Goal: Task Accomplishment & Management: Manage account settings

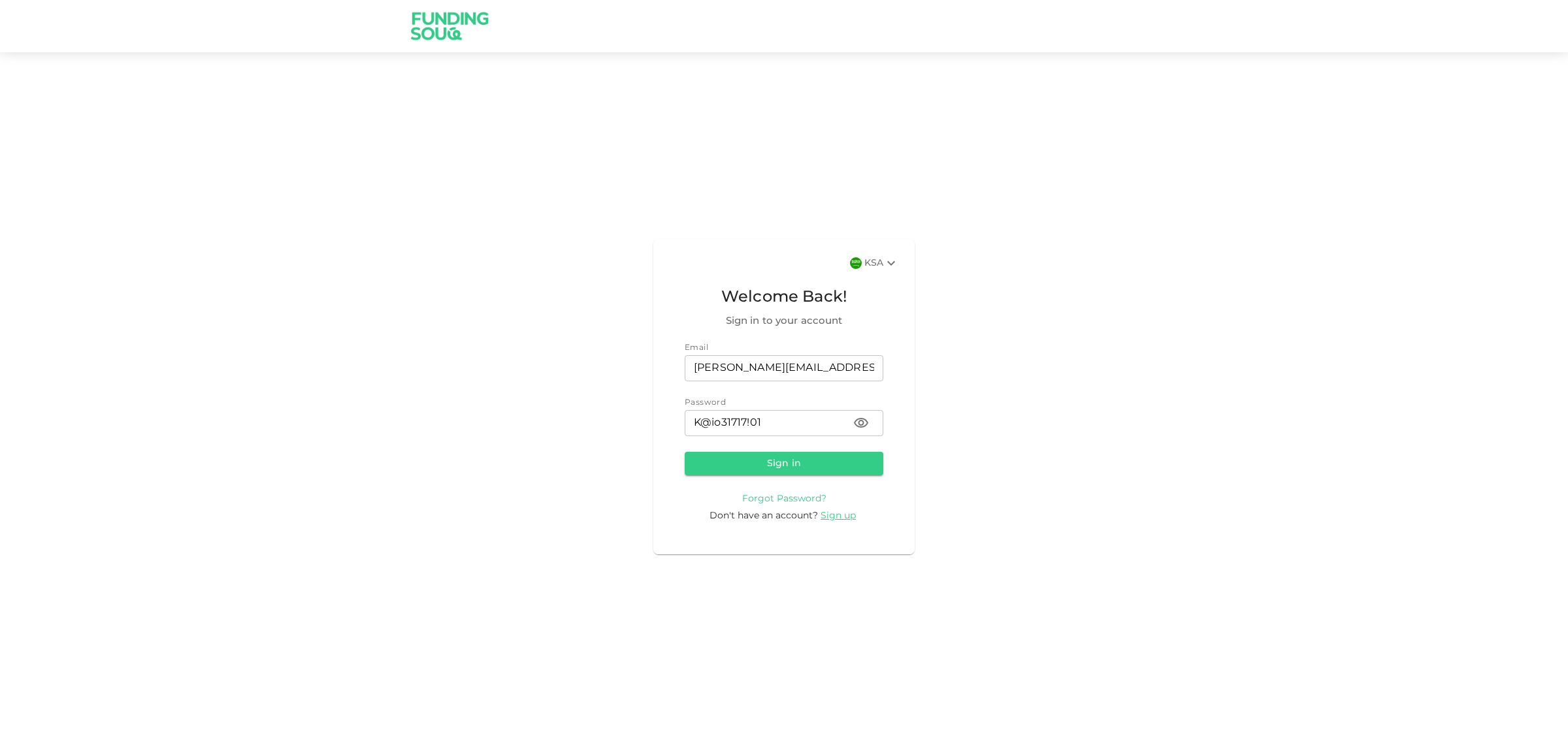
click at [817, 497] on span "Forgot Password?" at bounding box center [785, 498] width 84 height 9
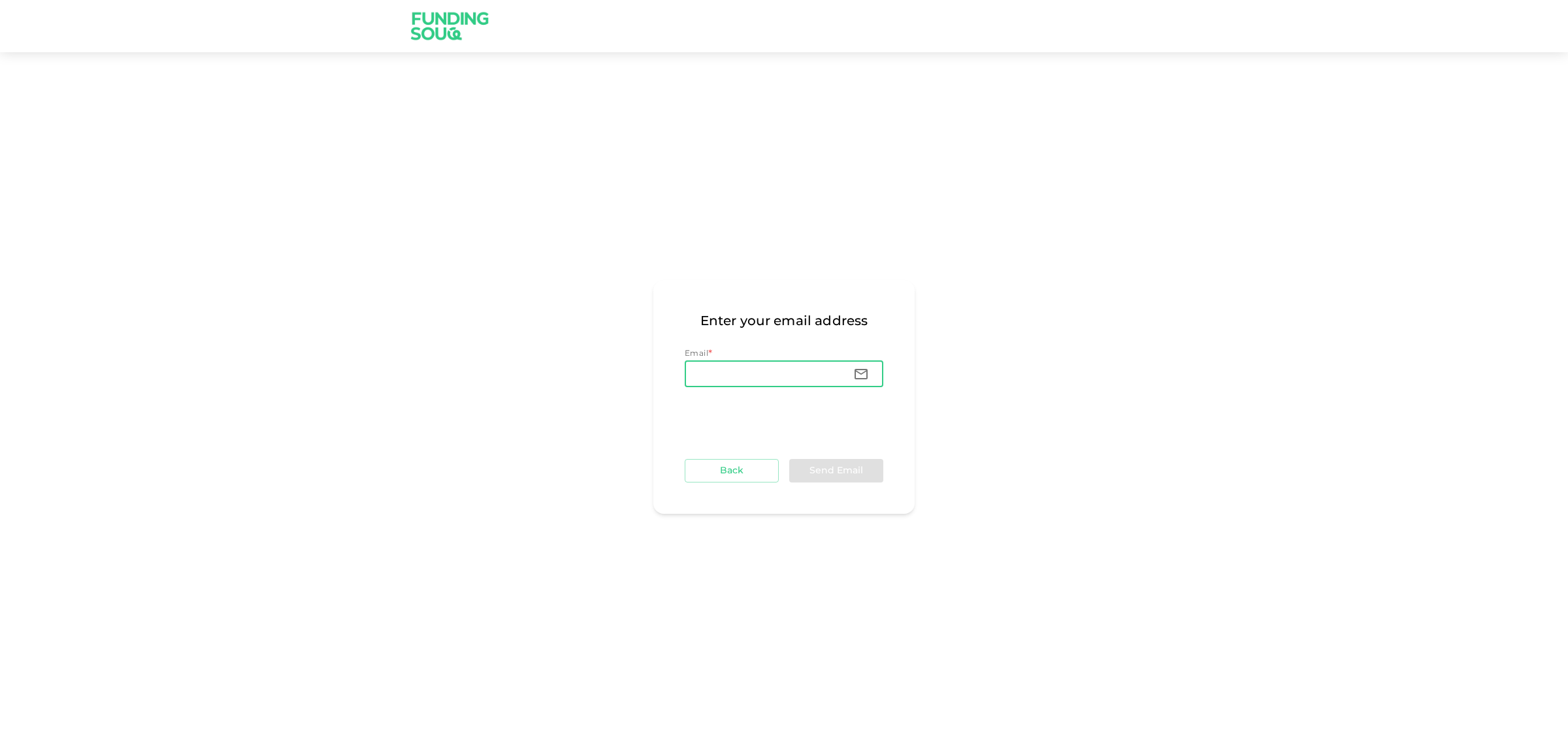
click at [825, 373] on input "Email" at bounding box center [763, 374] width 158 height 26
type input "[PERSON_NAME][EMAIL_ADDRESS][PERSON_NAME][DOMAIN_NAME]"
click at [857, 476] on button "Send Email" at bounding box center [836, 471] width 94 height 23
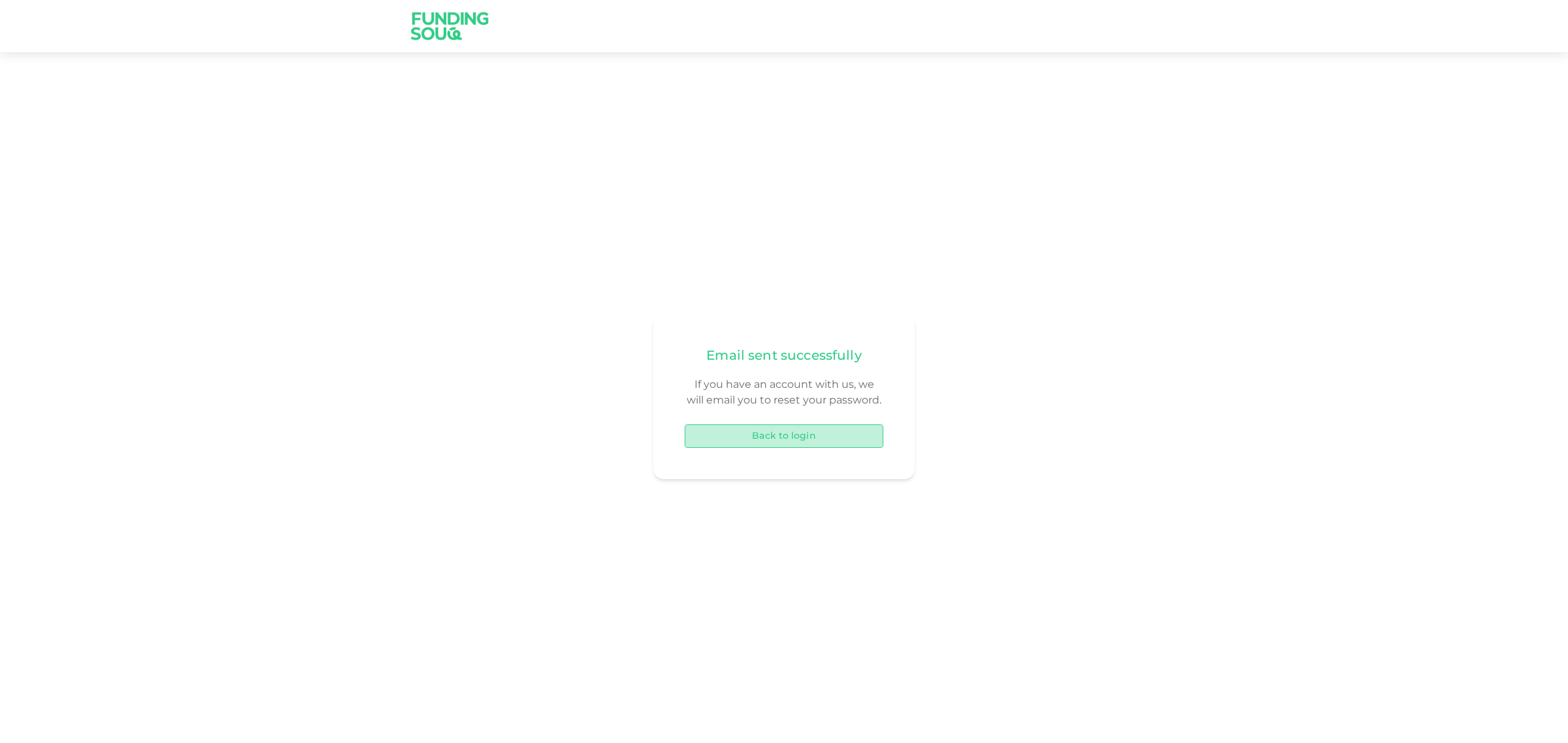
click at [833, 436] on button "Back to login" at bounding box center [784, 436] width 199 height 23
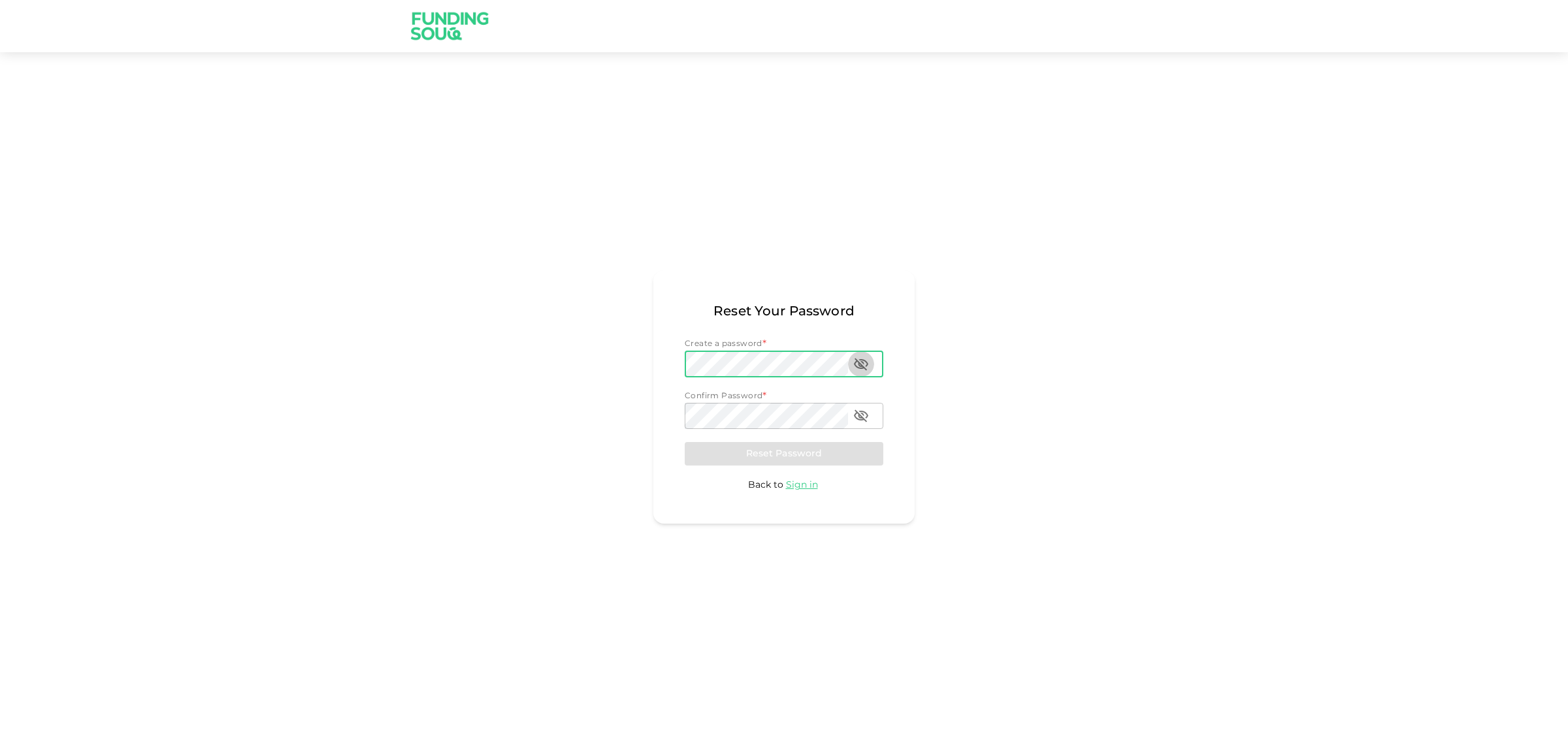
click at [858, 370] on icon "password" at bounding box center [861, 364] width 16 height 16
click at [858, 415] on icon "passwordConfirmation" at bounding box center [861, 415] width 16 height 16
click at [782, 455] on button "Reset Password" at bounding box center [784, 453] width 199 height 23
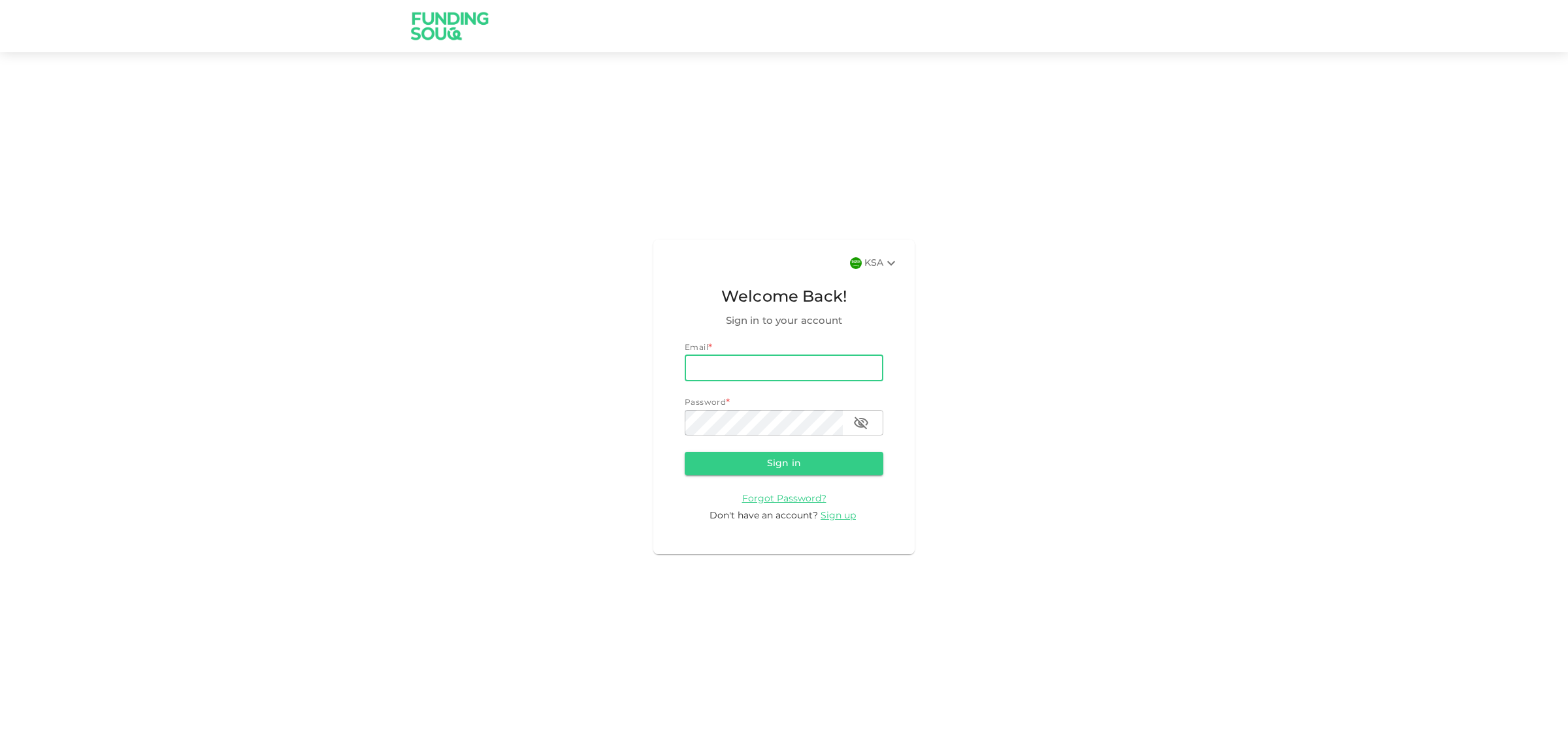
click at [791, 366] on input "email" at bounding box center [784, 368] width 199 height 26
type input "[PERSON_NAME][EMAIL_ADDRESS][PERSON_NAME][DOMAIN_NAME]"
click at [685, 452] on button "Sign in" at bounding box center [784, 463] width 199 height 23
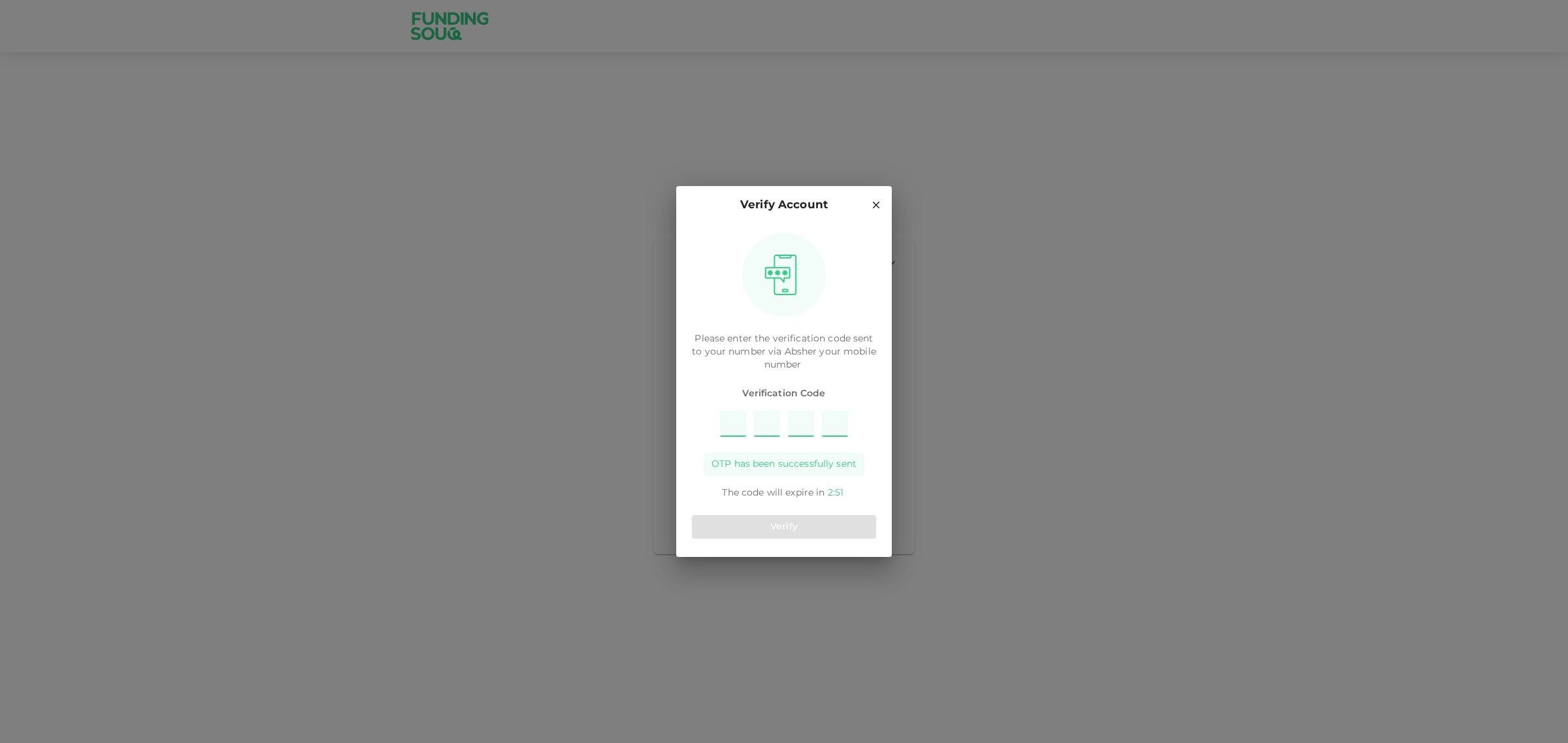
type input "1"
type input "3"
type input "6"
type input "4"
click at [808, 529] on button "Verify" at bounding box center [784, 527] width 185 height 23
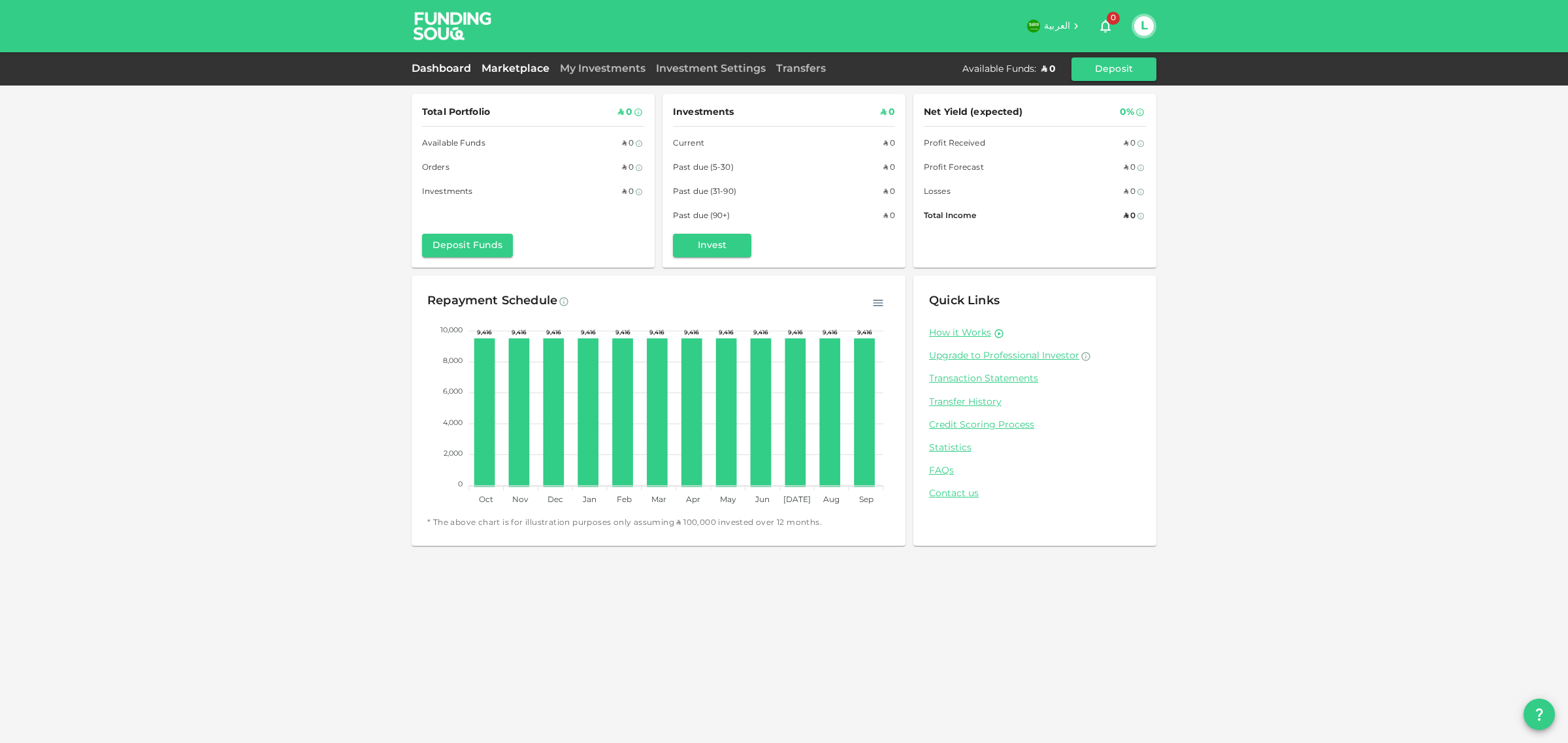
click at [524, 67] on link "Marketplace" at bounding box center [515, 69] width 79 height 10
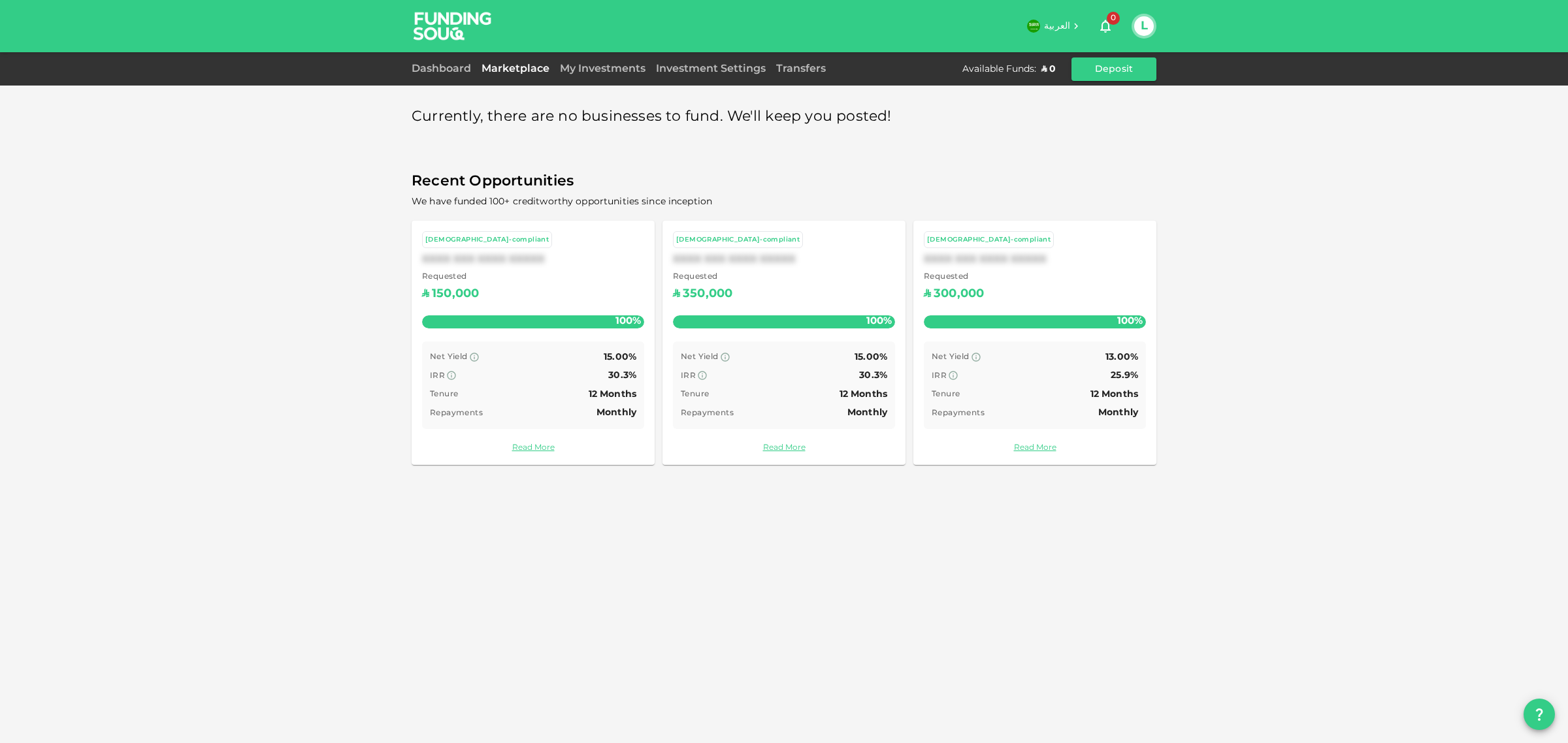
click at [524, 67] on link "Marketplace" at bounding box center [515, 69] width 79 height 10
click at [631, 66] on link "My Investments" at bounding box center [603, 69] width 96 height 10
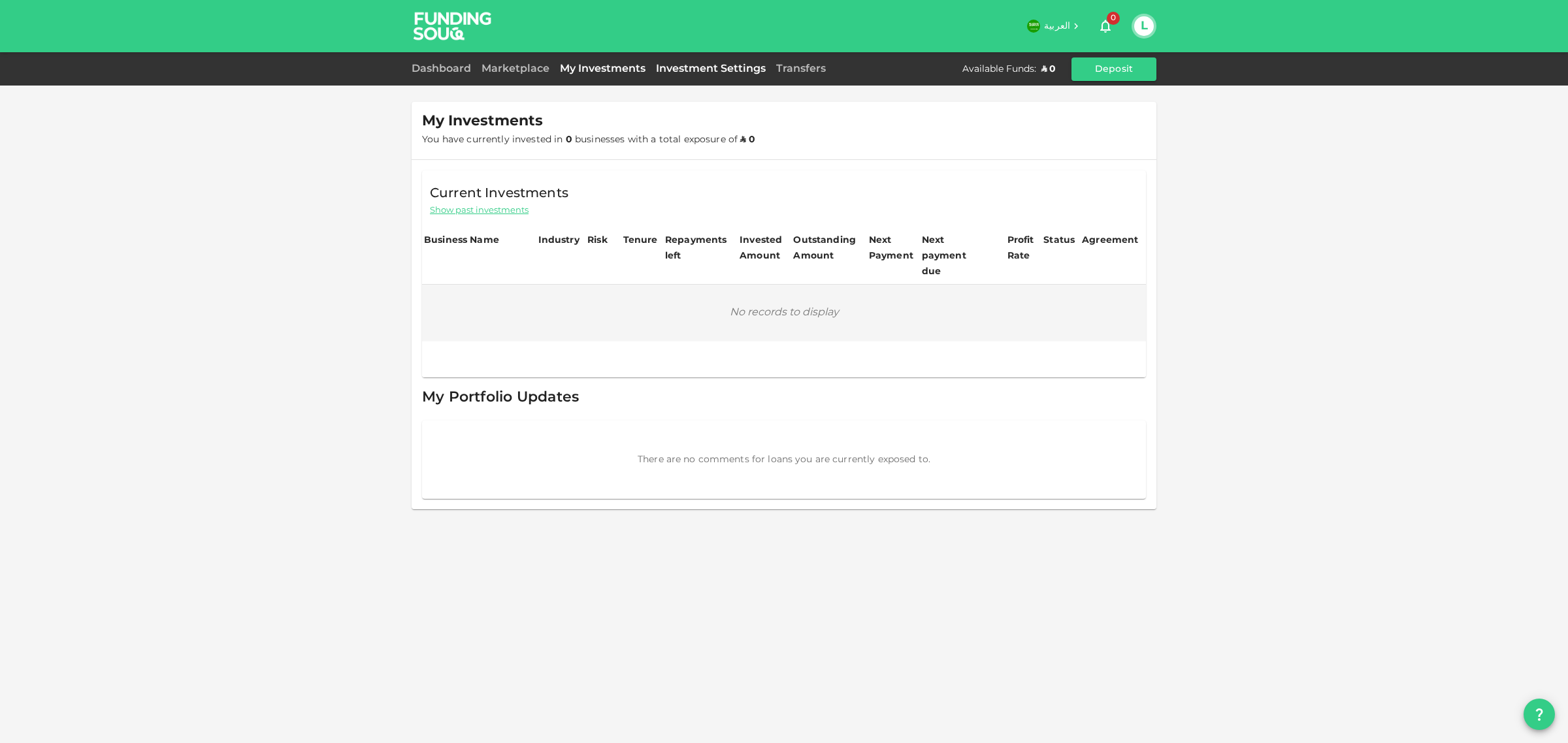
click at [701, 70] on link "Investment Settings" at bounding box center [710, 69] width 120 height 10
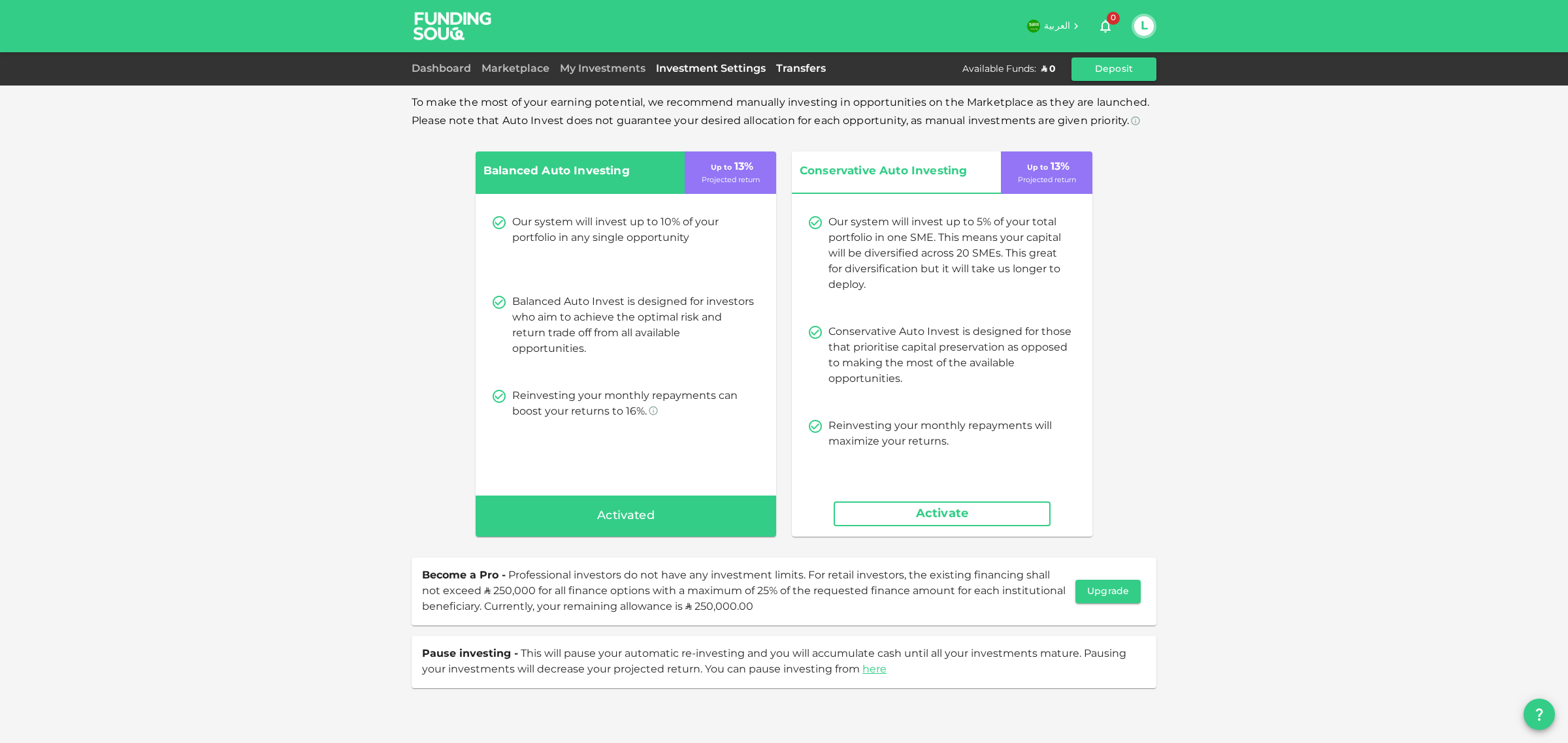
click at [801, 70] on link "Transfers" at bounding box center [801, 69] width 60 height 10
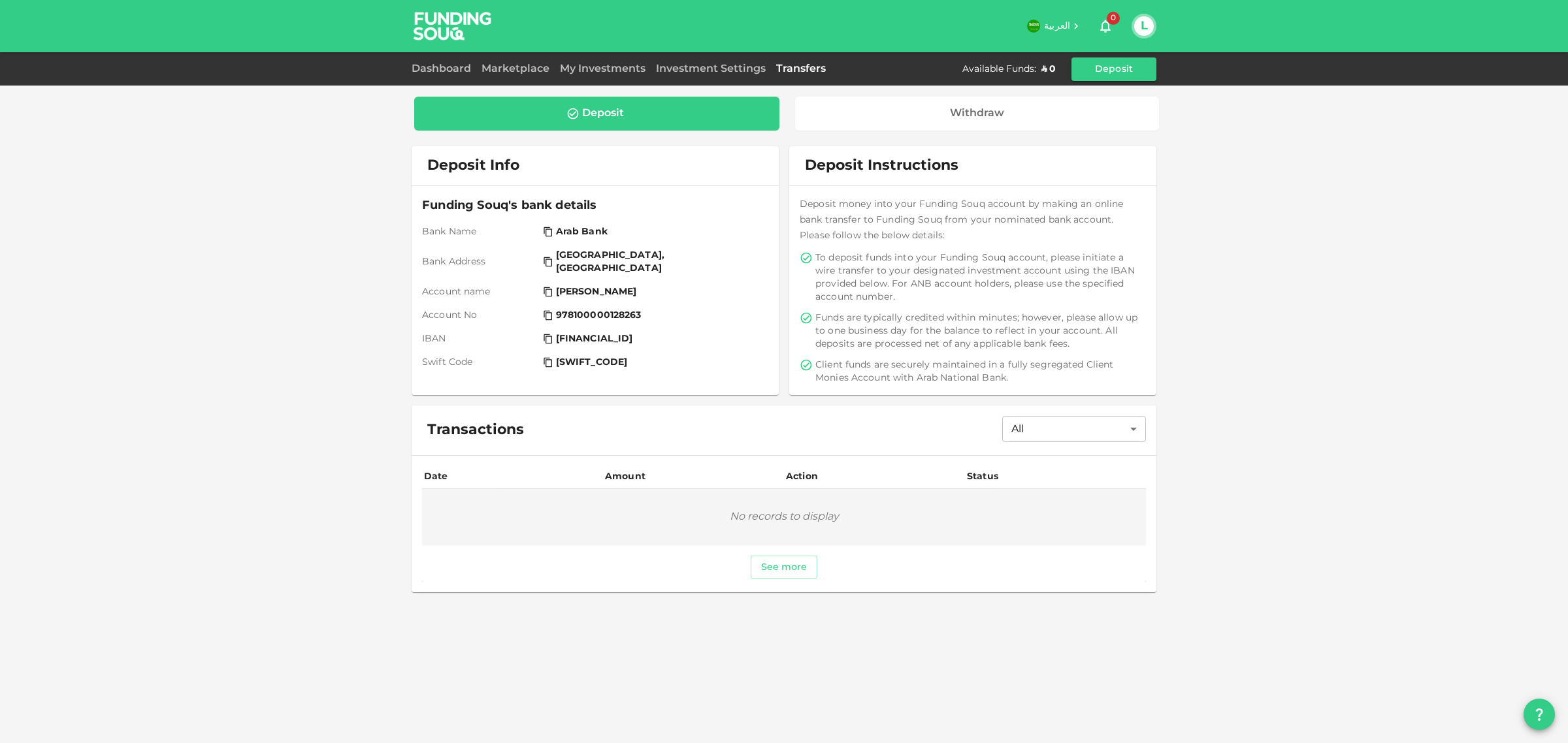
click at [552, 234] on icon at bounding box center [548, 232] width 11 height 11
click at [451, 70] on link "Dashboard" at bounding box center [444, 69] width 65 height 10
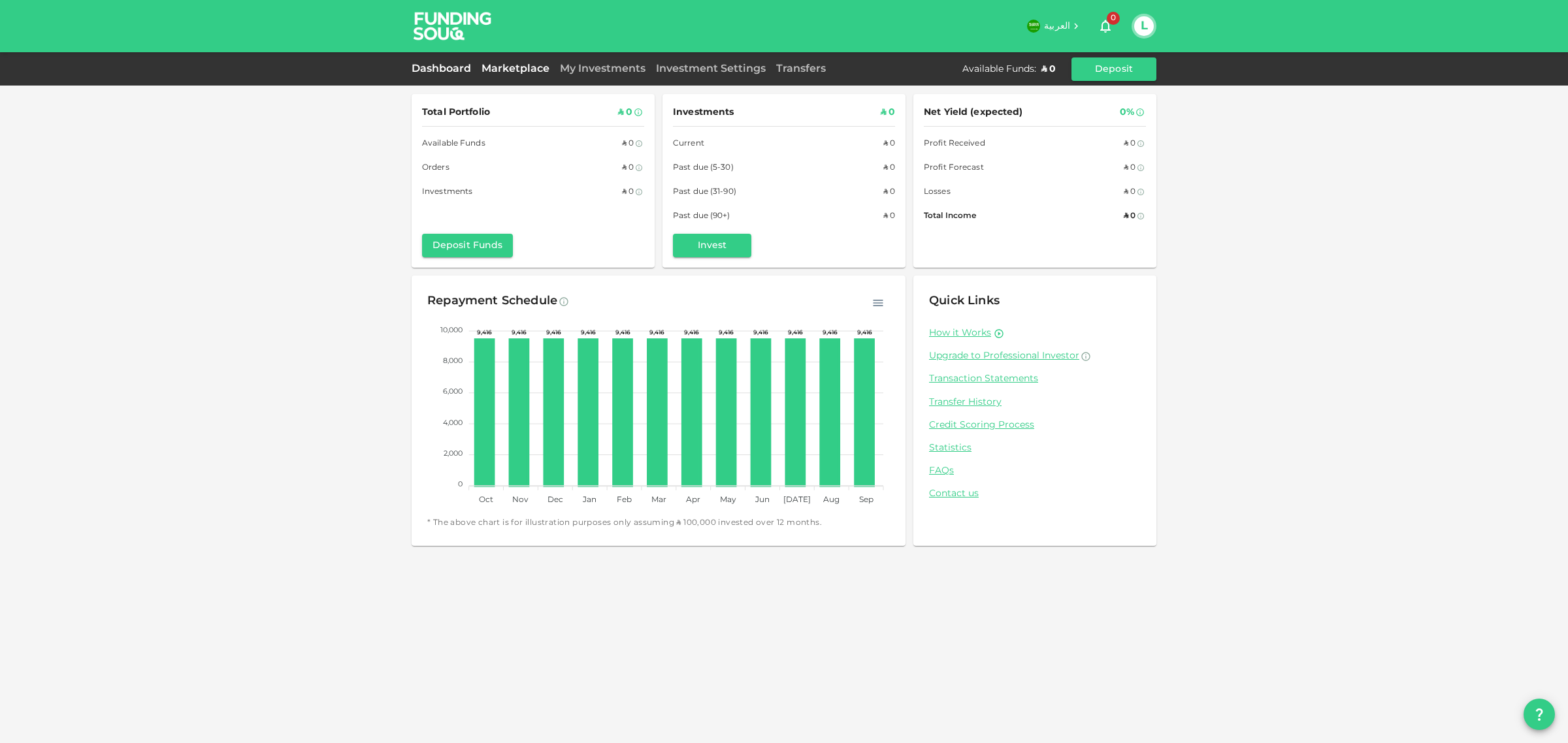
click at [507, 70] on link "Marketplace" at bounding box center [515, 69] width 79 height 10
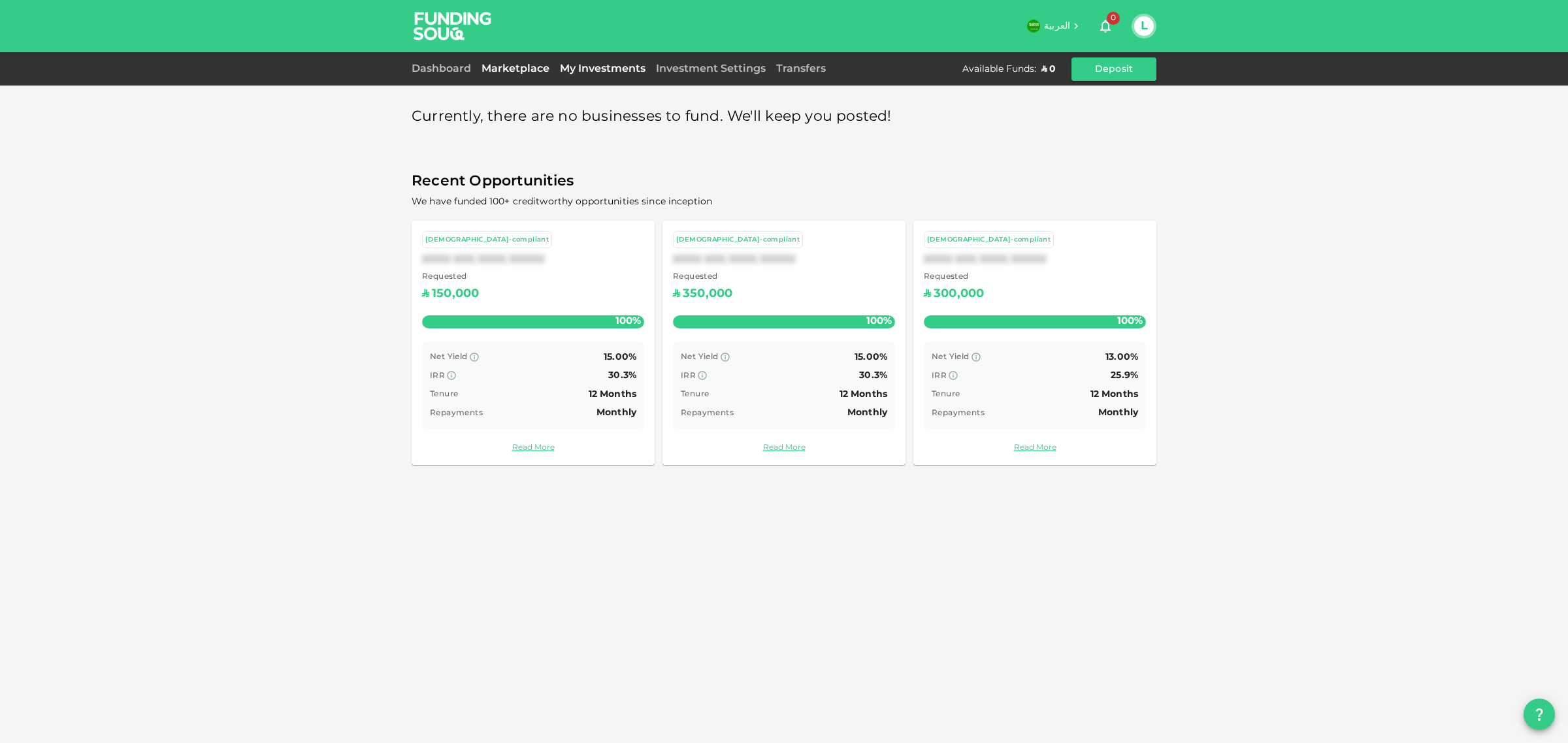
click at [596, 72] on link "My Investments" at bounding box center [603, 69] width 96 height 10
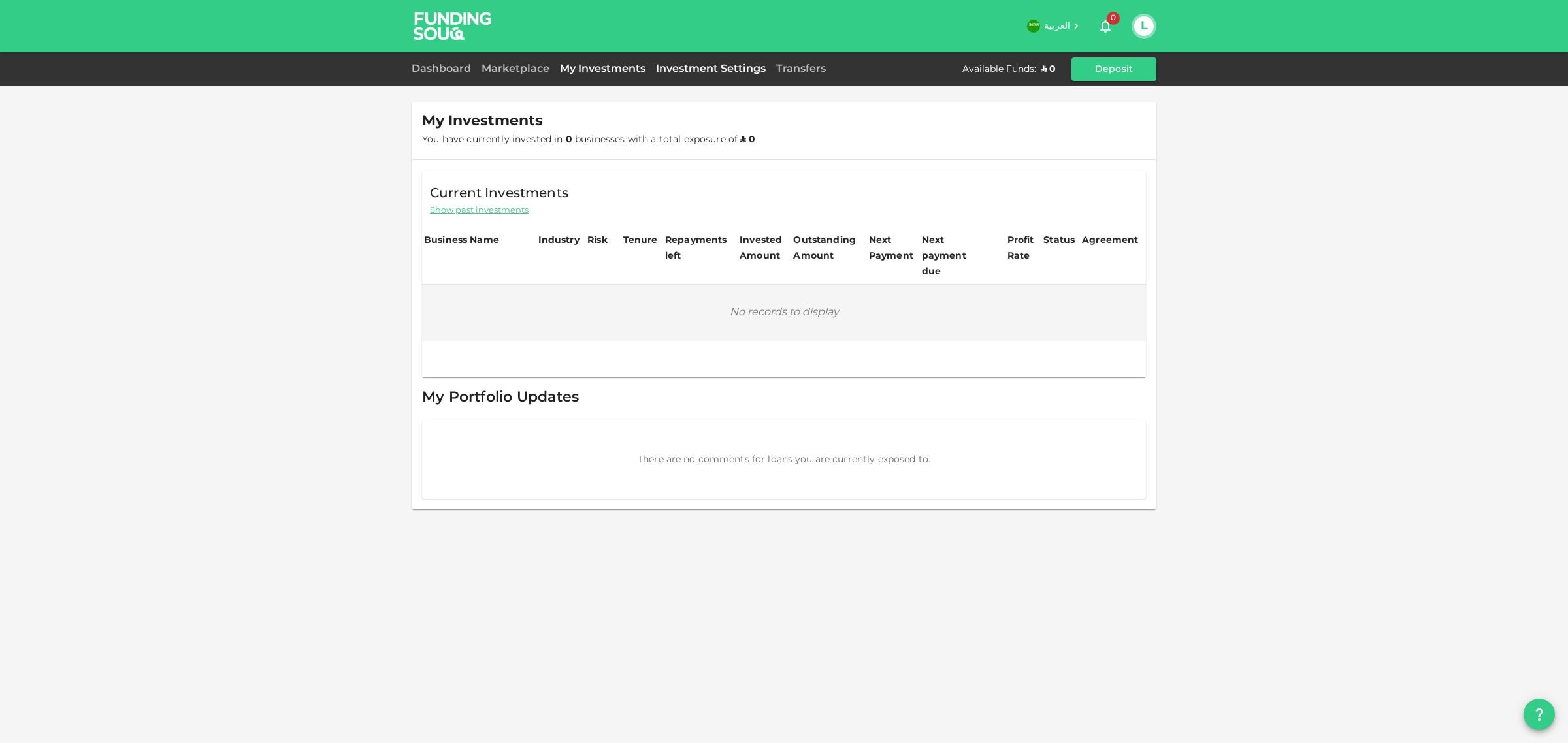
click at [736, 70] on link "Investment Settings" at bounding box center [710, 69] width 120 height 10
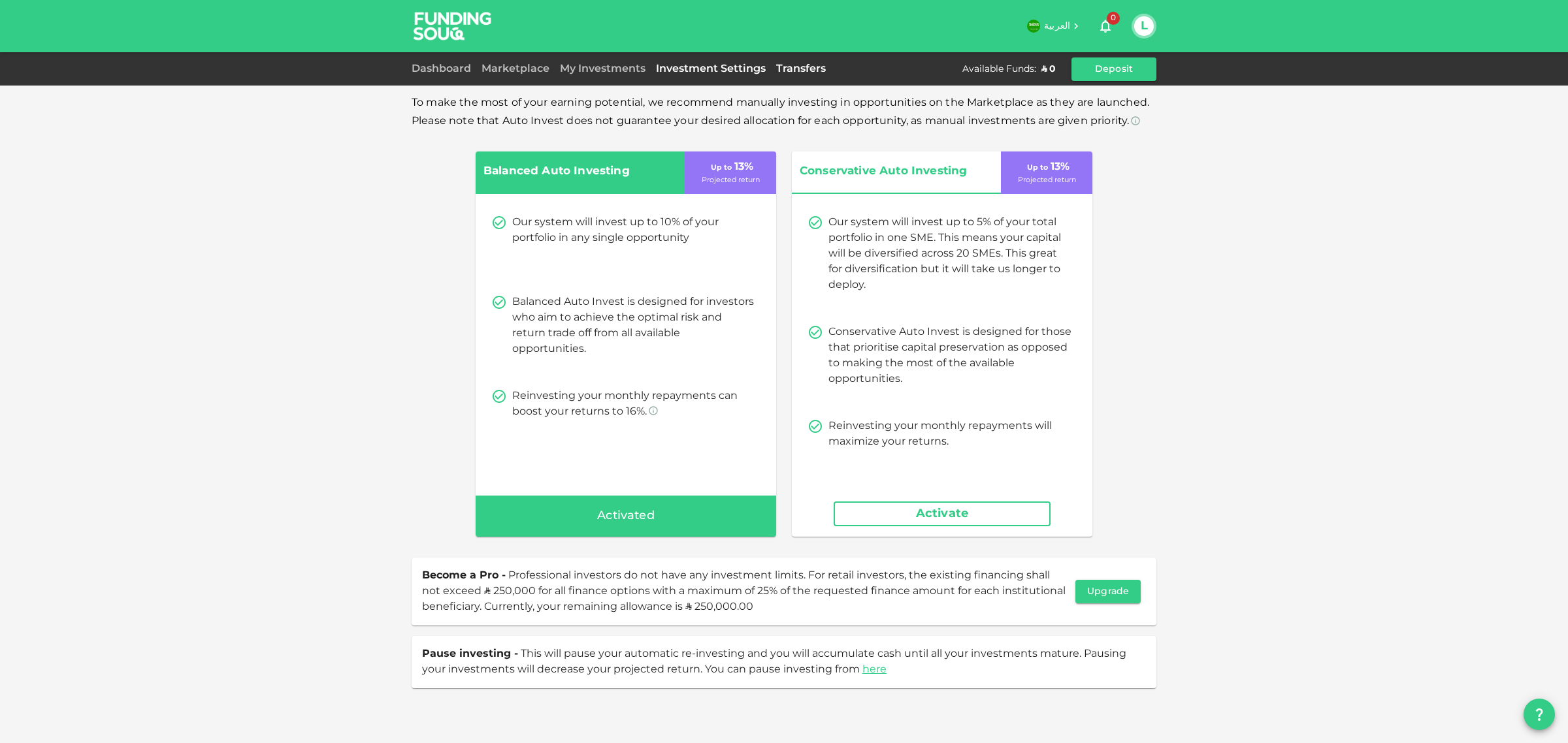
click at [802, 72] on link "Transfers" at bounding box center [801, 69] width 60 height 10
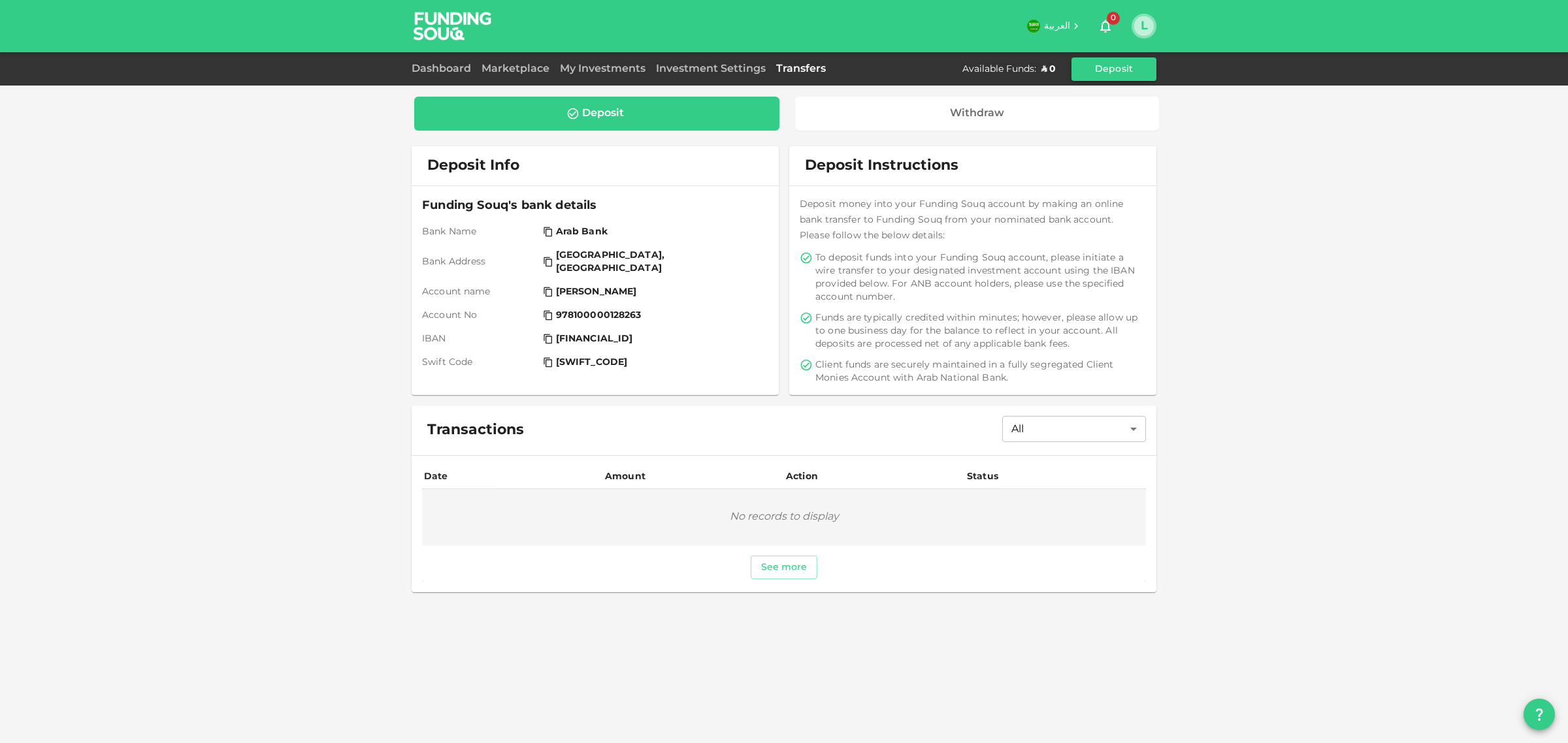
click at [1144, 26] on button "L" at bounding box center [1144, 26] width 20 height 20
click at [1082, 96] on div "My Profile" at bounding box center [1061, 98] width 48 height 13
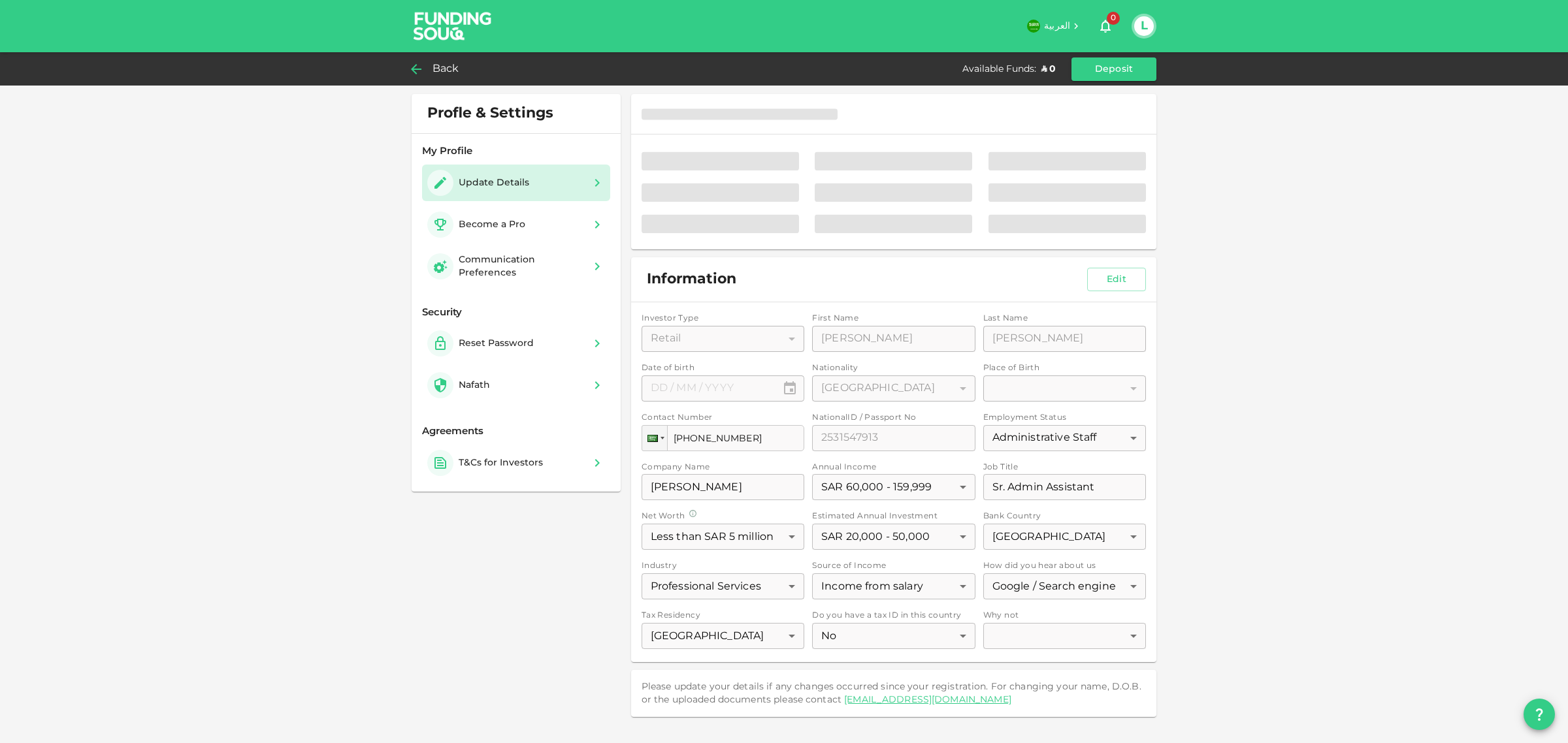
type input "⁦⁨20⁩ / ⁨03⁩ / ⁨1981⁩⁩"
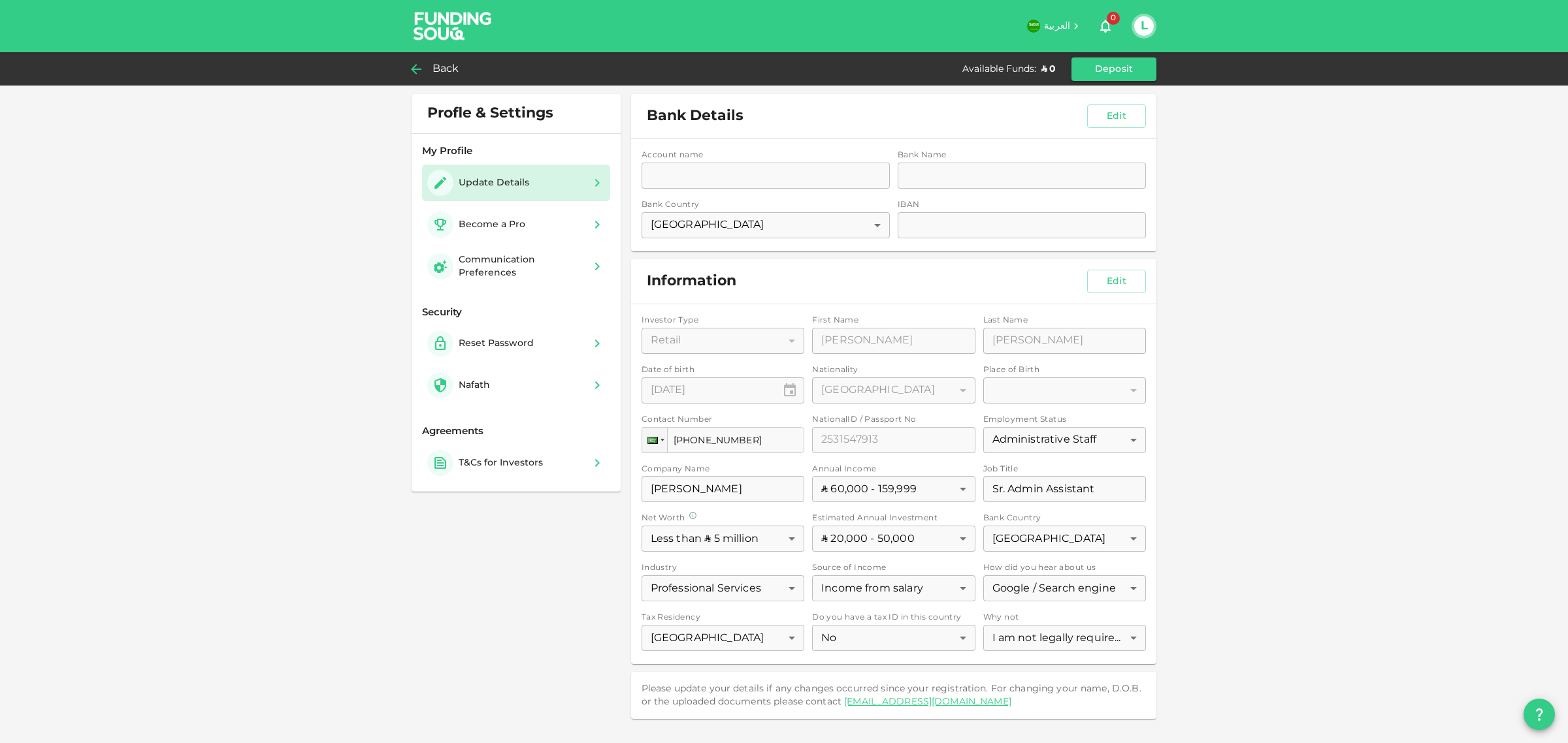
click at [688, 181] on div "Account name accountName accountName Bank Name bankName bankName Bank Country S…" at bounding box center [893, 195] width 526 height 113
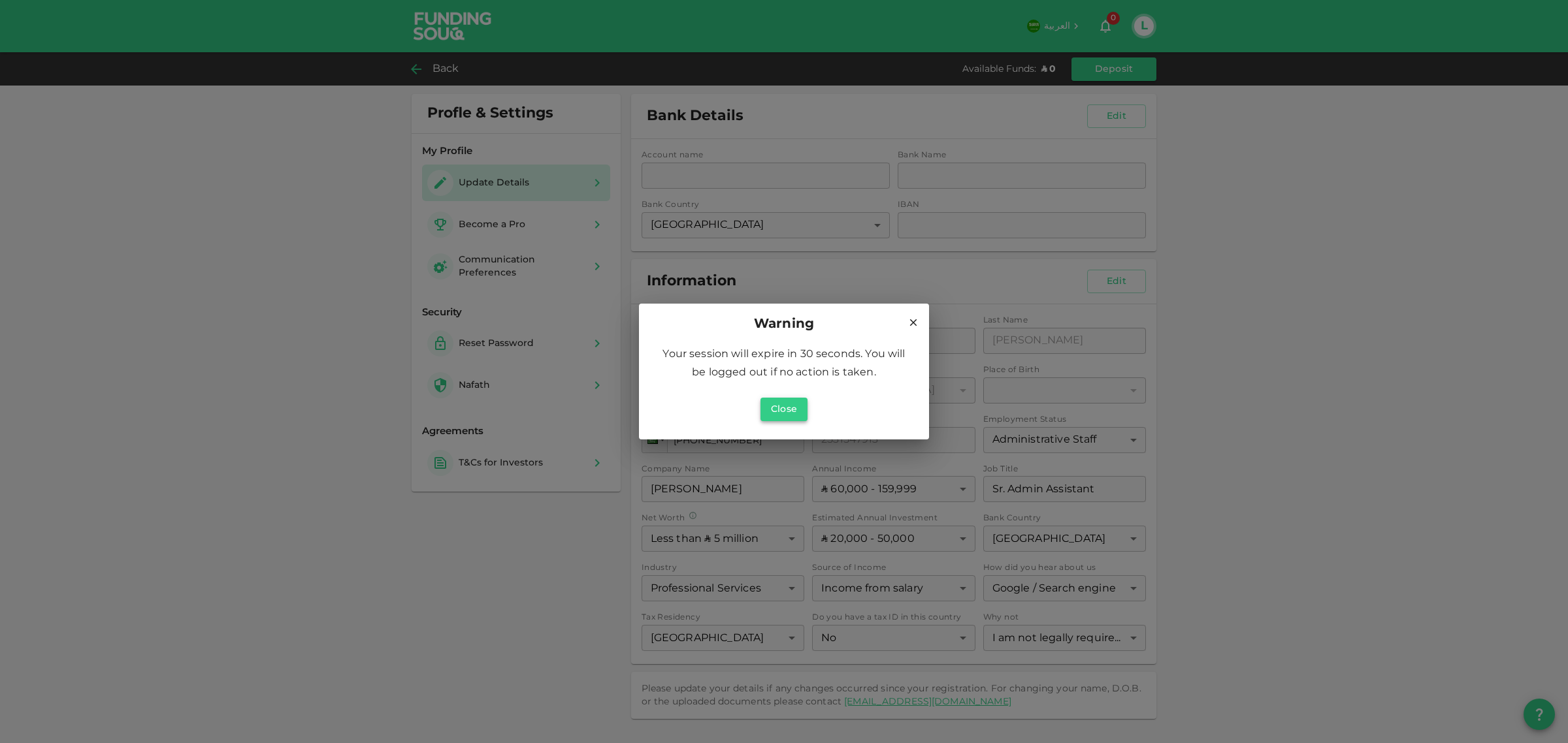
click at [782, 410] on button "Close" at bounding box center [784, 410] width 47 height 23
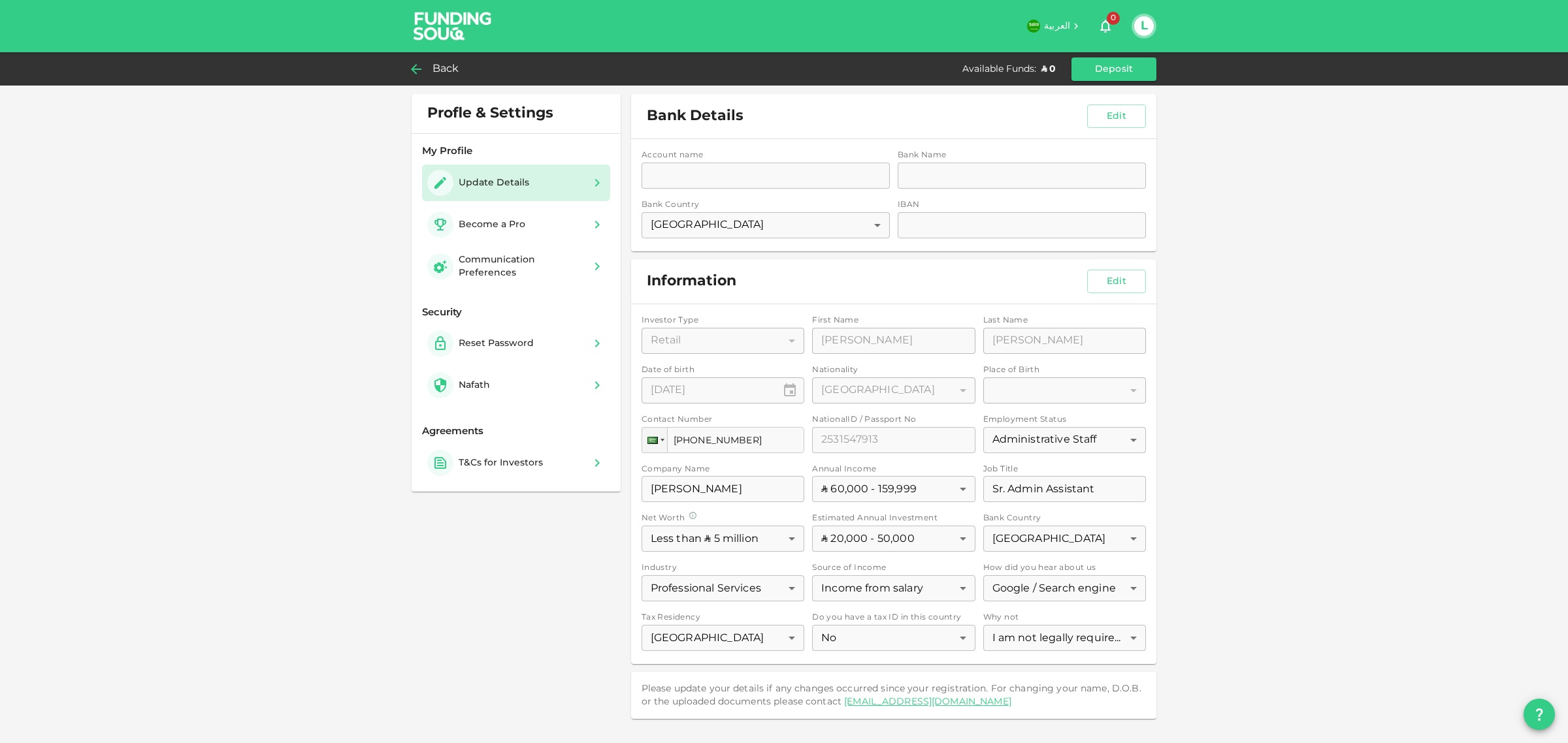
click at [1142, 27] on button "L" at bounding box center [1144, 26] width 20 height 20
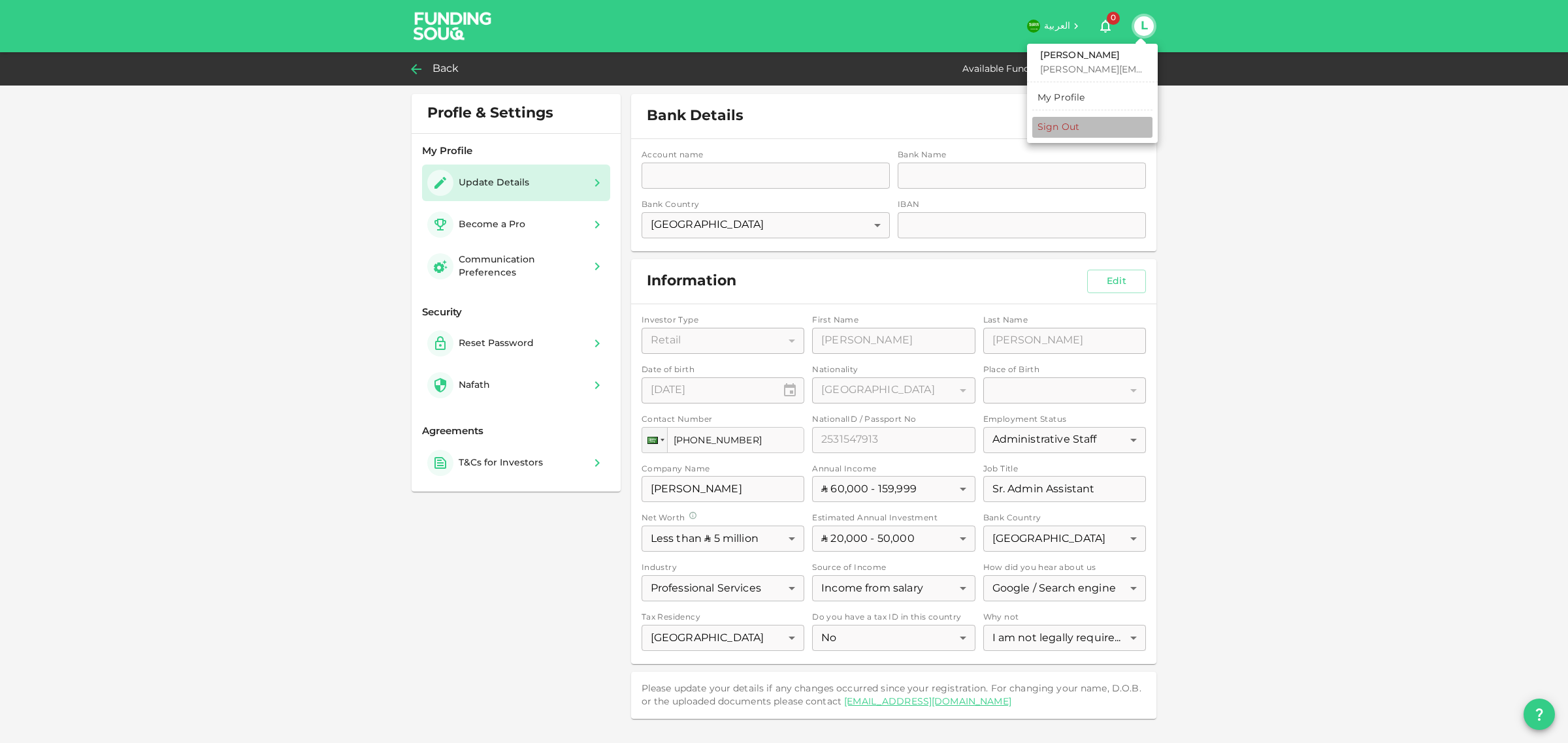
click at [1099, 126] on li "Sign Out" at bounding box center [1092, 127] width 120 height 21
